Goal: Task Accomplishment & Management: Manage account settings

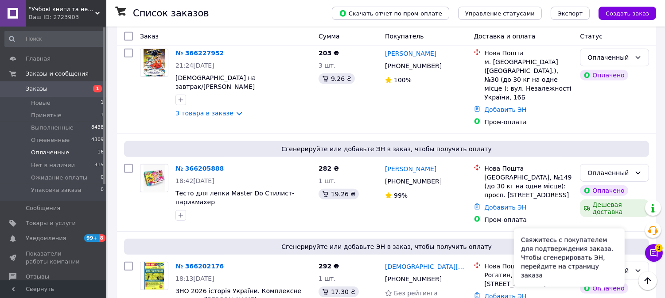
scroll to position [836, 0]
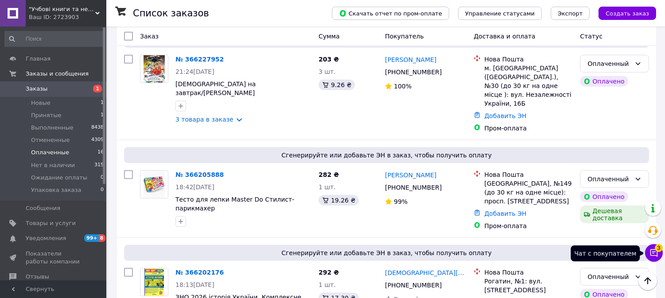
click at [652, 251] on icon at bounding box center [653, 253] width 9 height 9
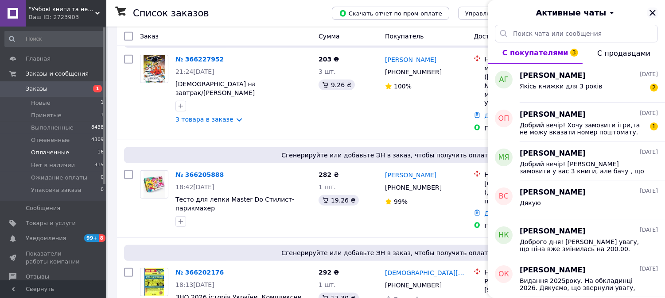
click at [651, 12] on icon "Закрыть" at bounding box center [652, 13] width 6 height 6
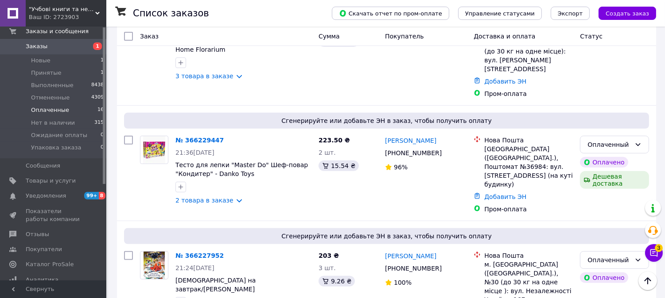
scroll to position [98, 0]
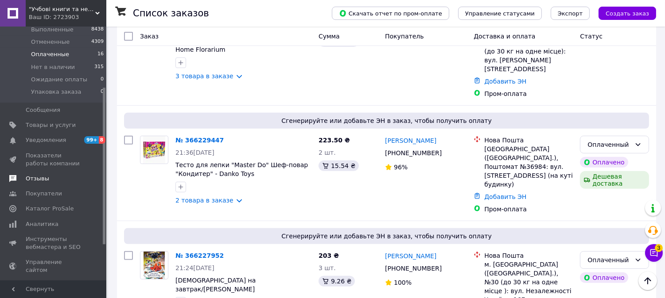
click at [49, 176] on span "Отзывы" at bounding box center [54, 179] width 56 height 8
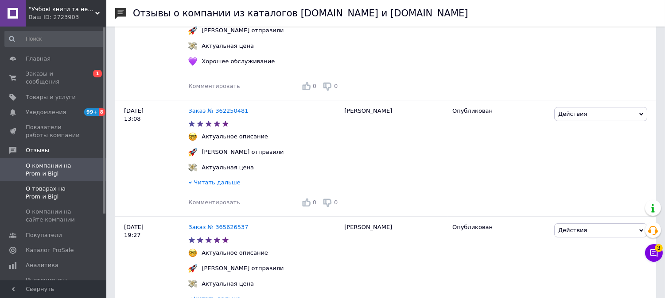
scroll to position [197, 0]
click at [67, 247] on span "Каталог ProSale" at bounding box center [54, 251] width 56 height 8
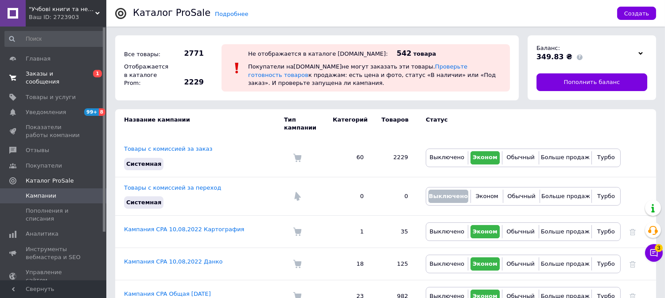
click at [39, 74] on span "Заказы и сообщения" at bounding box center [54, 78] width 56 height 16
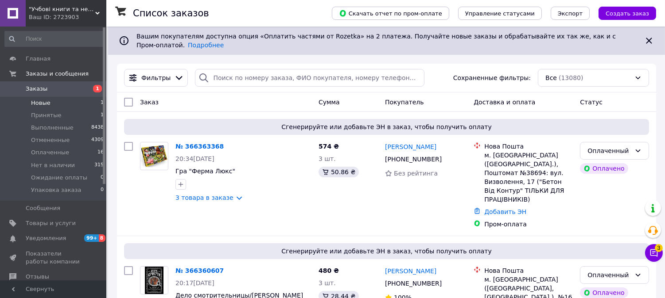
click at [46, 104] on span "Новые" at bounding box center [40, 103] width 19 height 8
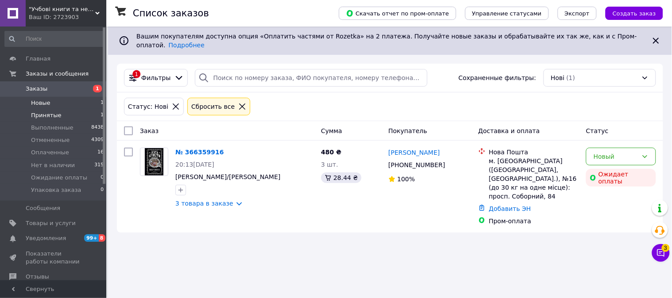
click at [45, 114] on span "Принятые" at bounding box center [46, 116] width 31 height 8
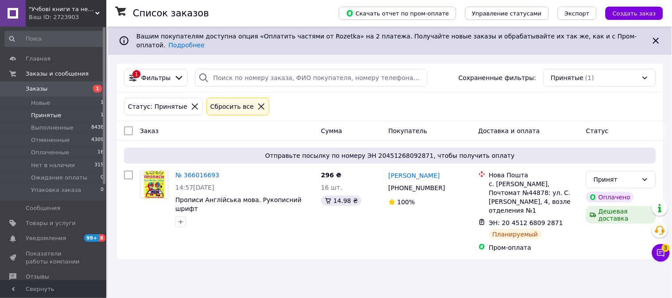
click at [48, 120] on li "Принятые 1" at bounding box center [54, 115] width 109 height 12
click at [49, 124] on span "Выполненные" at bounding box center [52, 128] width 43 height 8
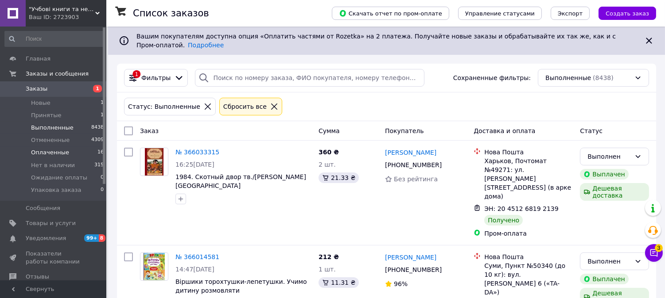
click at [52, 153] on span "Оплаченные" at bounding box center [50, 153] width 38 height 8
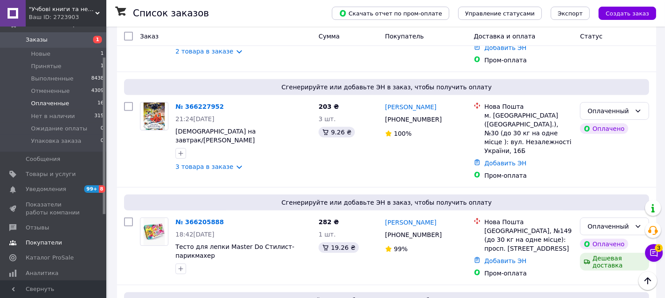
scroll to position [886, 0]
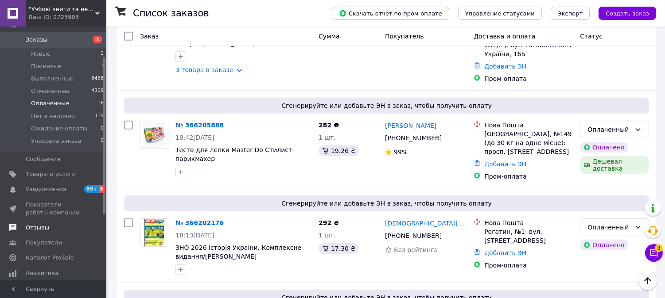
click at [49, 228] on span "Отзывы" at bounding box center [54, 228] width 56 height 8
